Goal: Find specific page/section: Find specific page/section

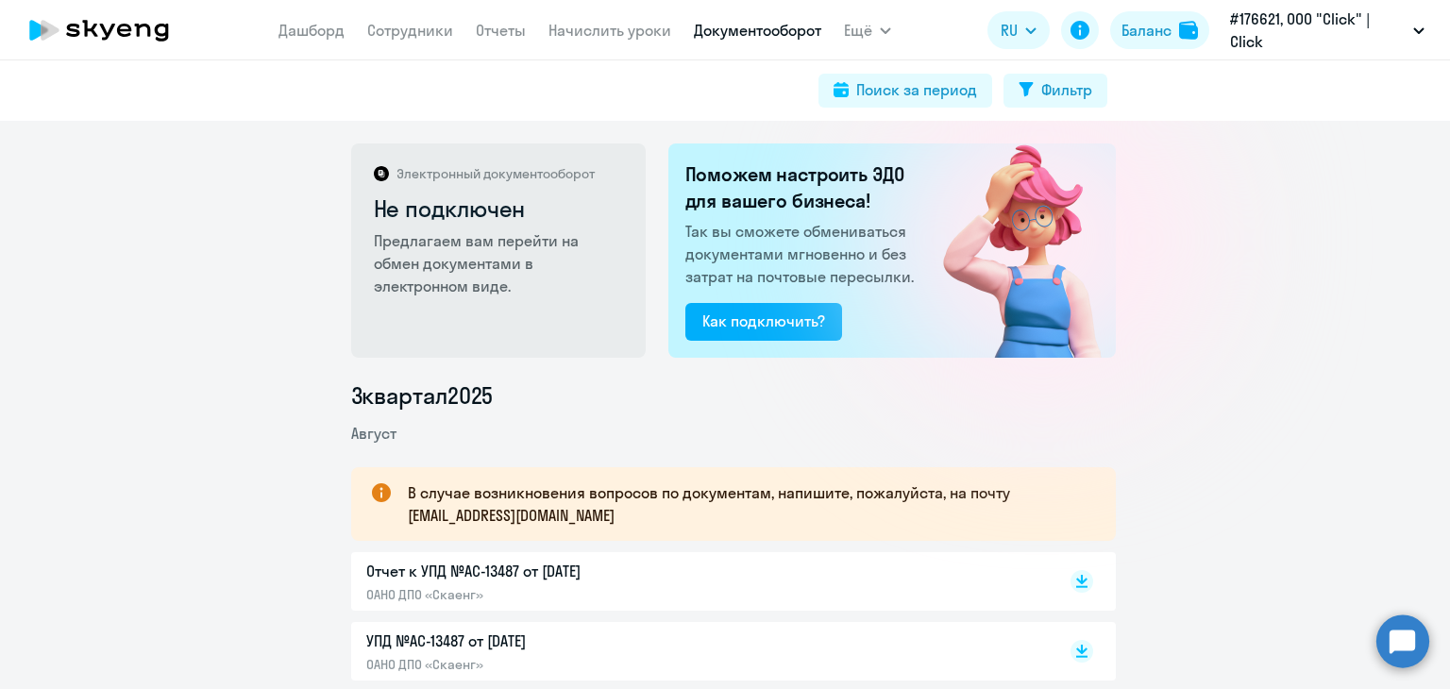
click at [94, 24] on icon at bounding box center [89, 28] width 15 height 17
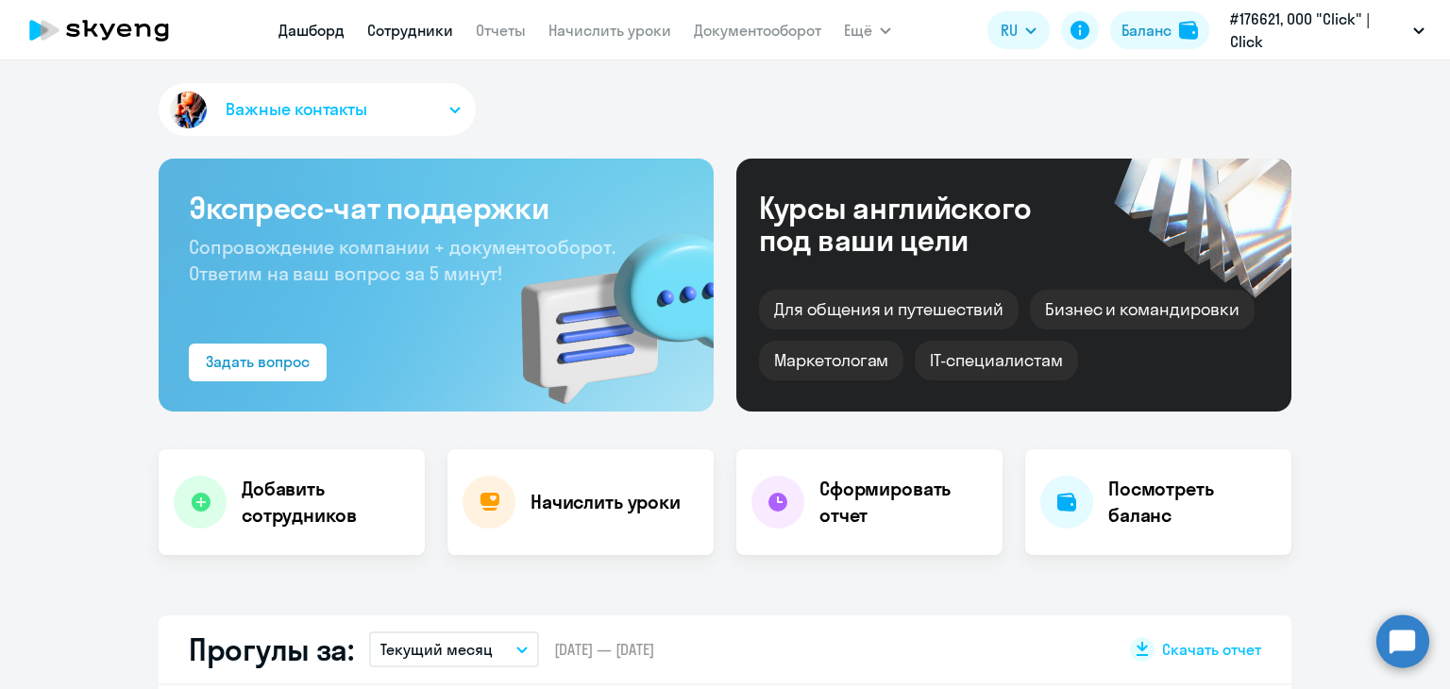
click at [424, 29] on link "Сотрудники" at bounding box center [410, 30] width 86 height 19
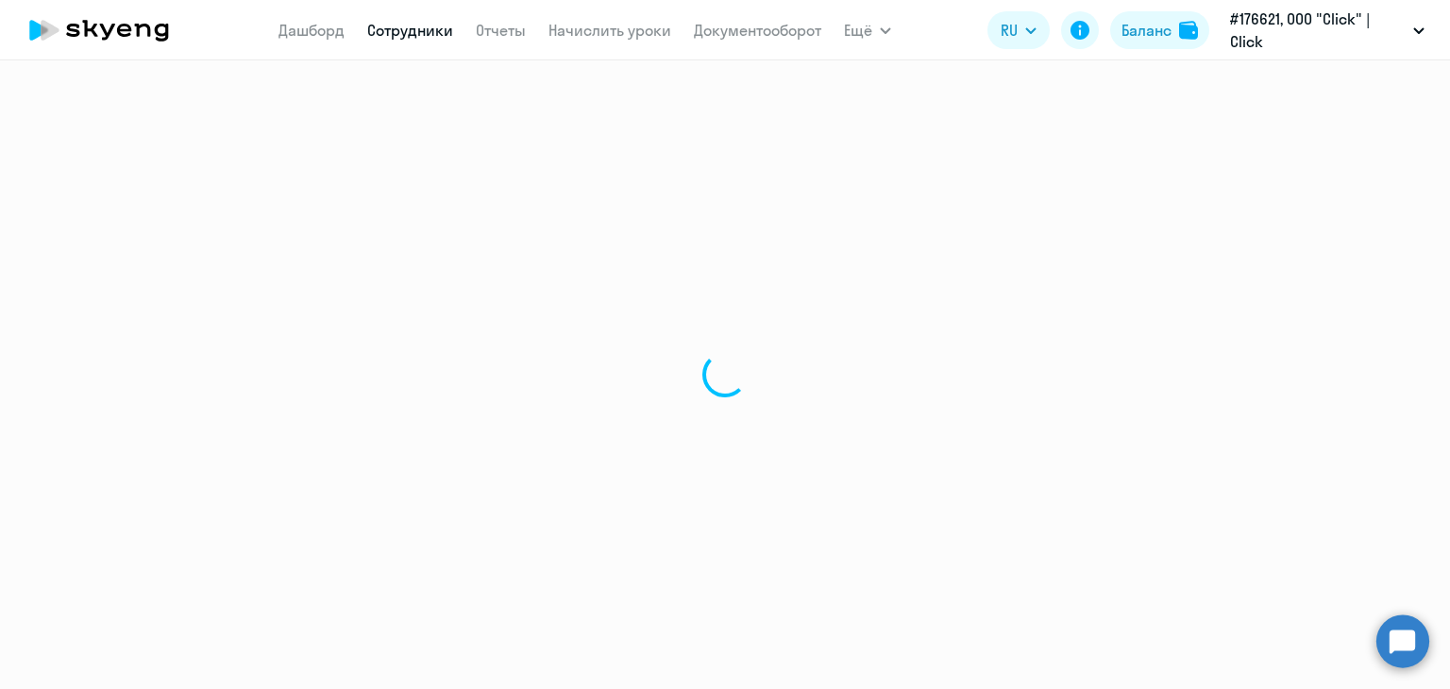
select select "30"
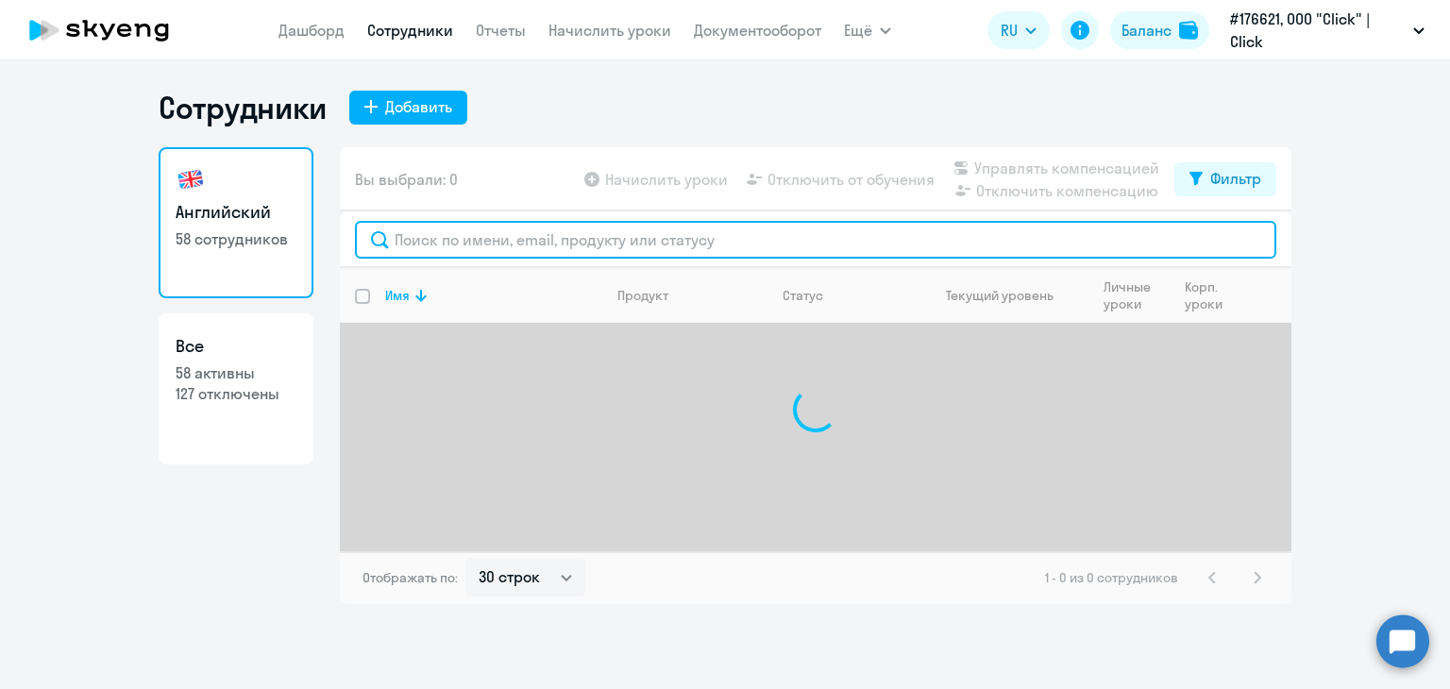
click at [589, 237] on input "text" at bounding box center [815, 240] width 921 height 38
type input "."
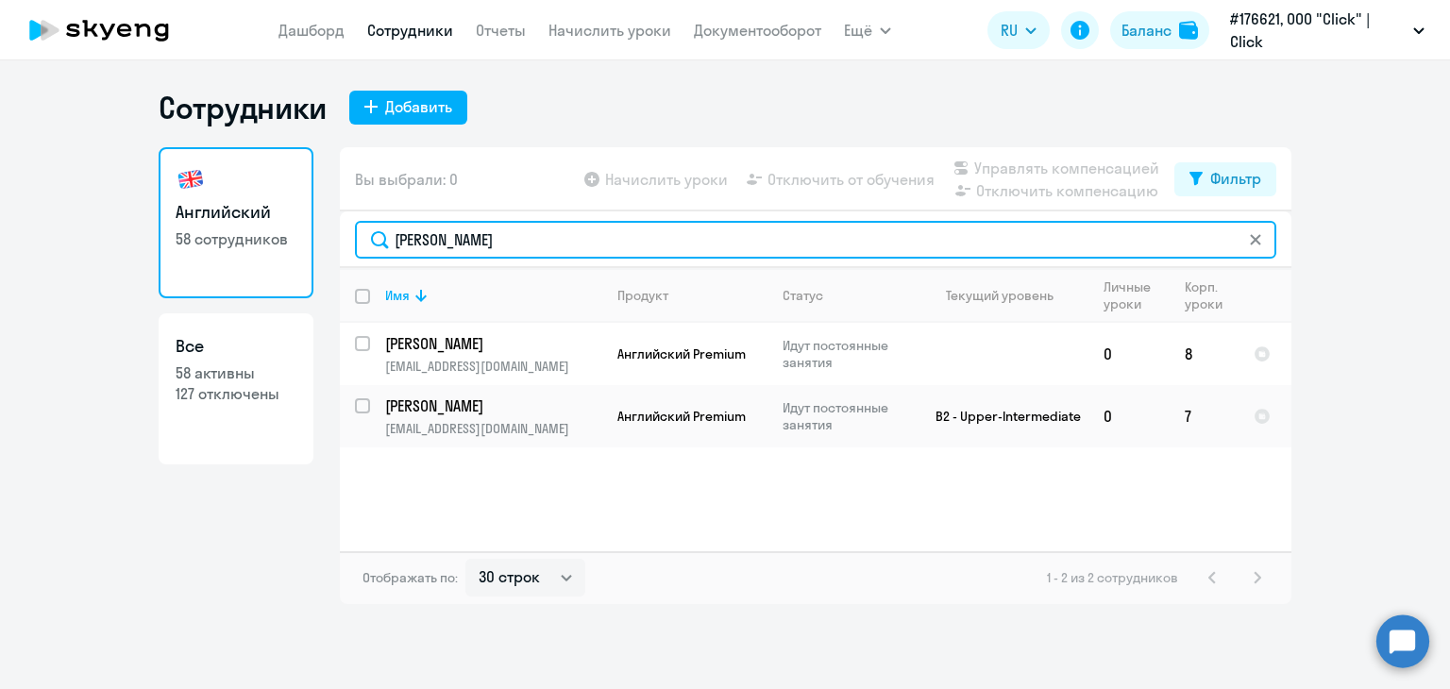
drag, startPoint x: 449, startPoint y: 230, endPoint x: 168, endPoint y: 214, distance: 281.8
click at [168, 214] on div "Английский 58 сотрудников Все 58 активны 127 отключены Вы выбрали: 0 Начислить …" at bounding box center [725, 375] width 1133 height 457
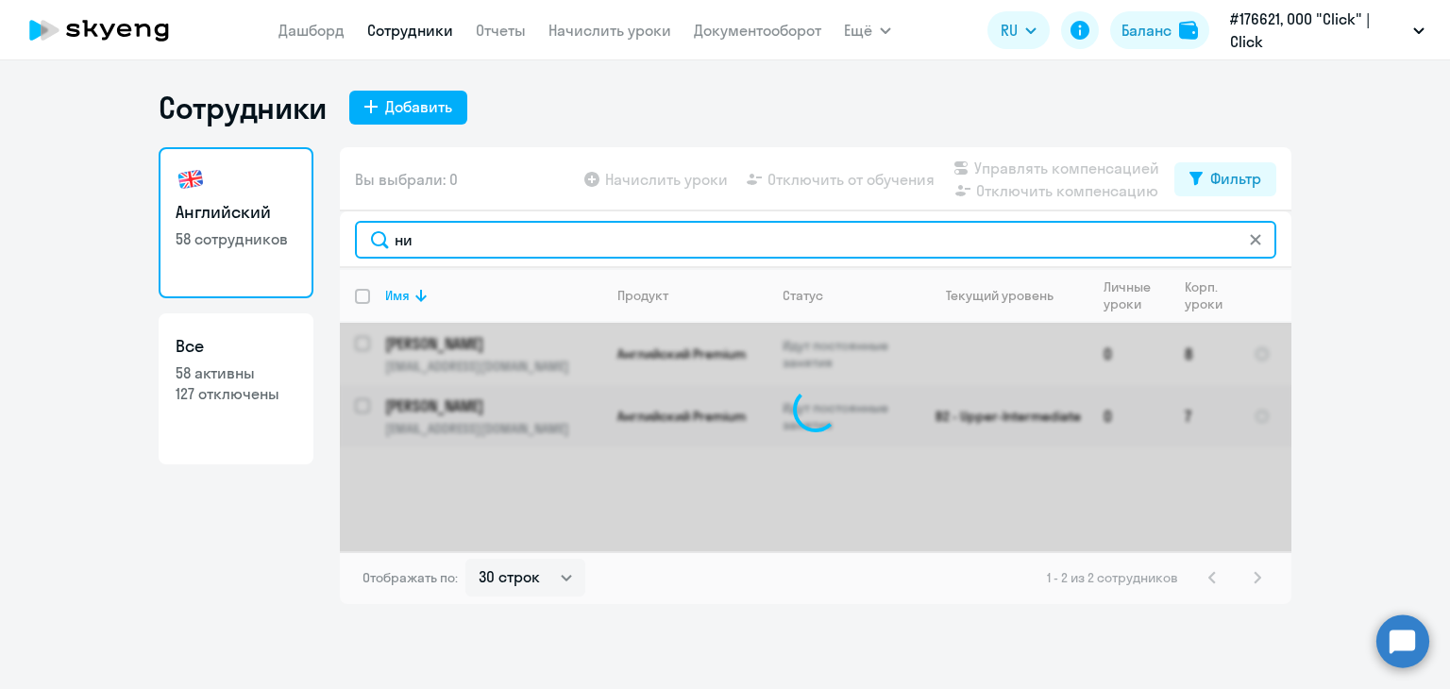
type input "ник"
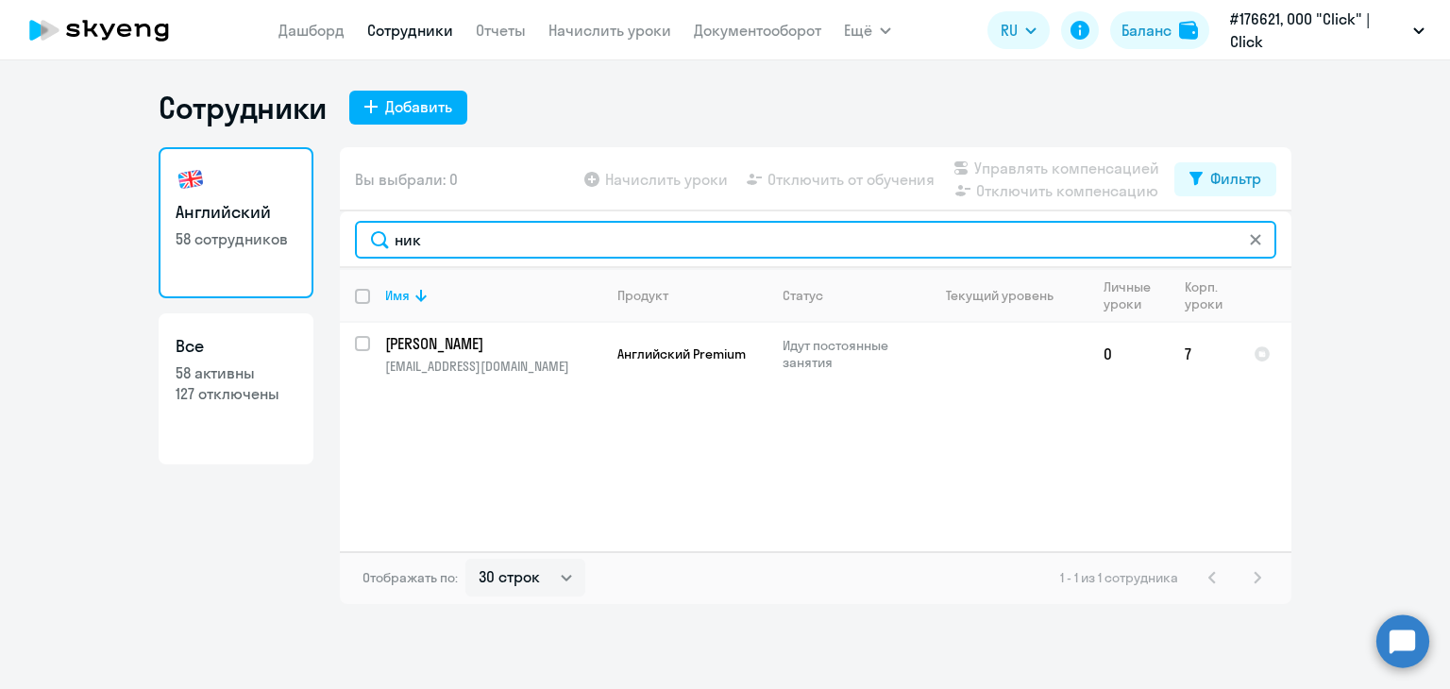
drag, startPoint x: 436, startPoint y: 247, endPoint x: 396, endPoint y: 239, distance: 41.5
click at [396, 239] on input "ник" at bounding box center [815, 240] width 921 height 38
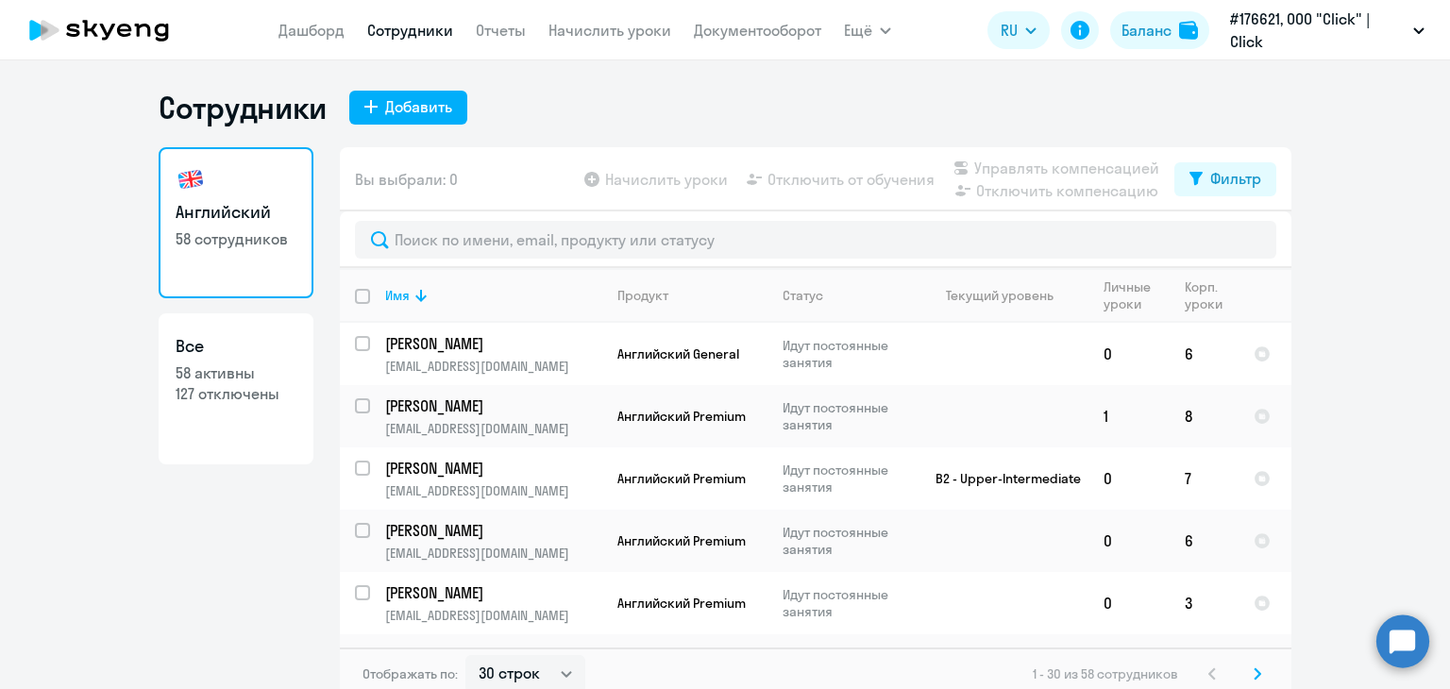
click at [100, 24] on icon at bounding box center [107, 32] width 15 height 16
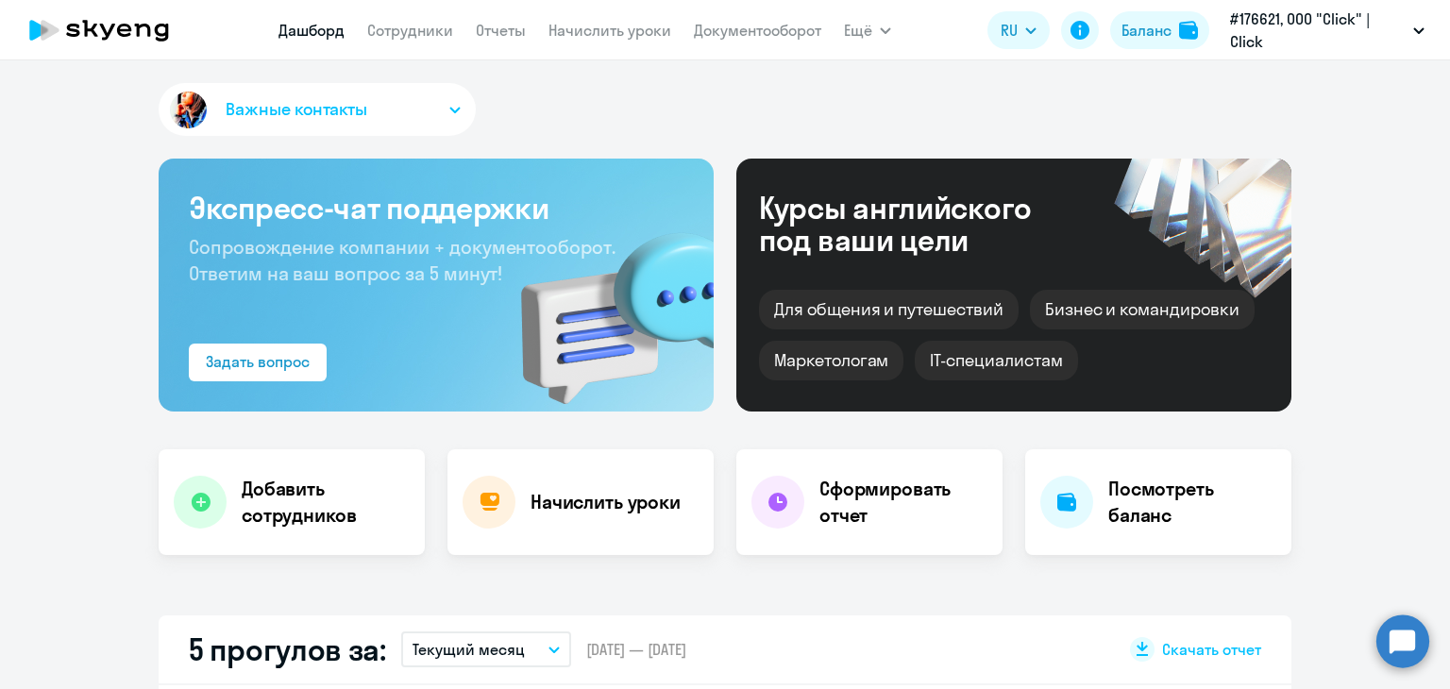
click at [141, 25] on icon at bounding box center [143, 30] width 16 height 13
select select "30"
